Goal: Transaction & Acquisition: Obtain resource

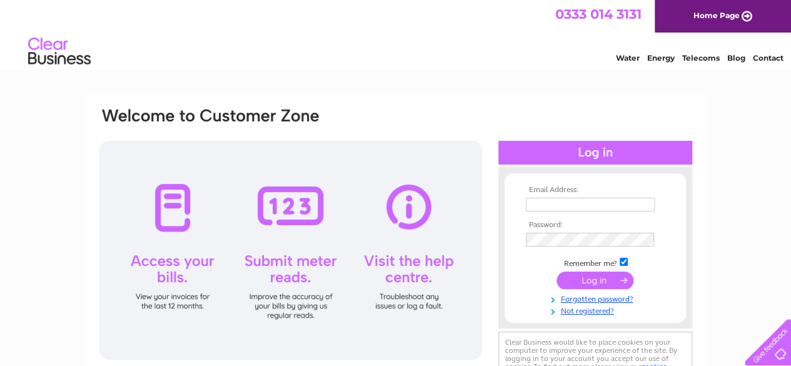
type input "basebuilders@aol.com"
click at [582, 278] on input "submit" at bounding box center [595, 281] width 77 height 18
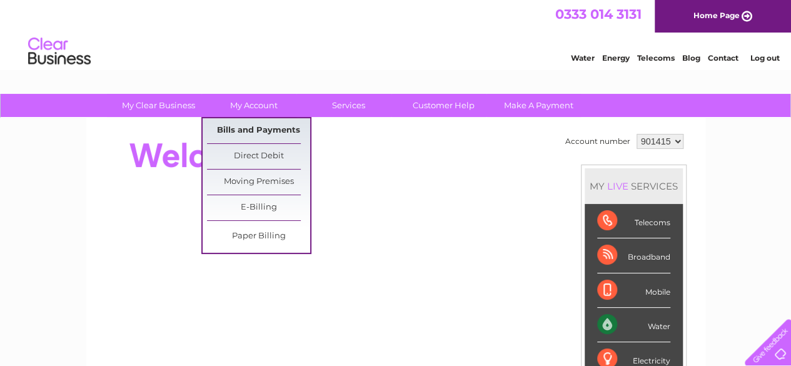
click at [243, 128] on link "Bills and Payments" at bounding box center [258, 130] width 103 height 25
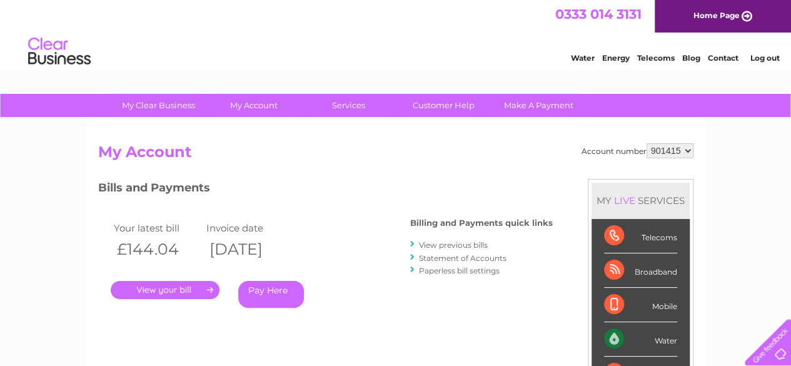
click at [185, 290] on link "." at bounding box center [165, 290] width 109 height 18
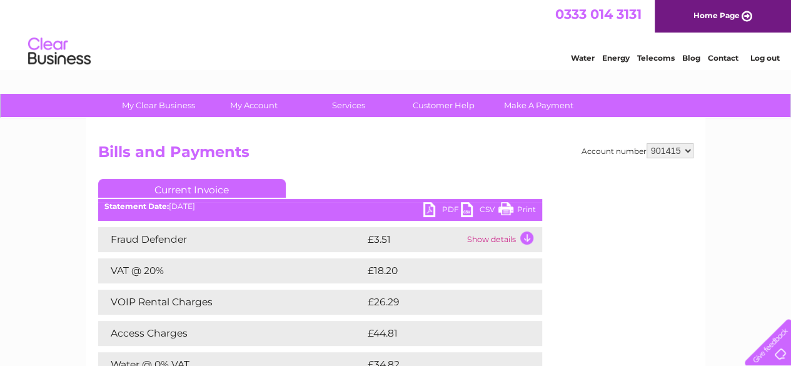
click at [444, 205] on link "PDF" at bounding box center [443, 211] width 38 height 18
